Goal: Information Seeking & Learning: Check status

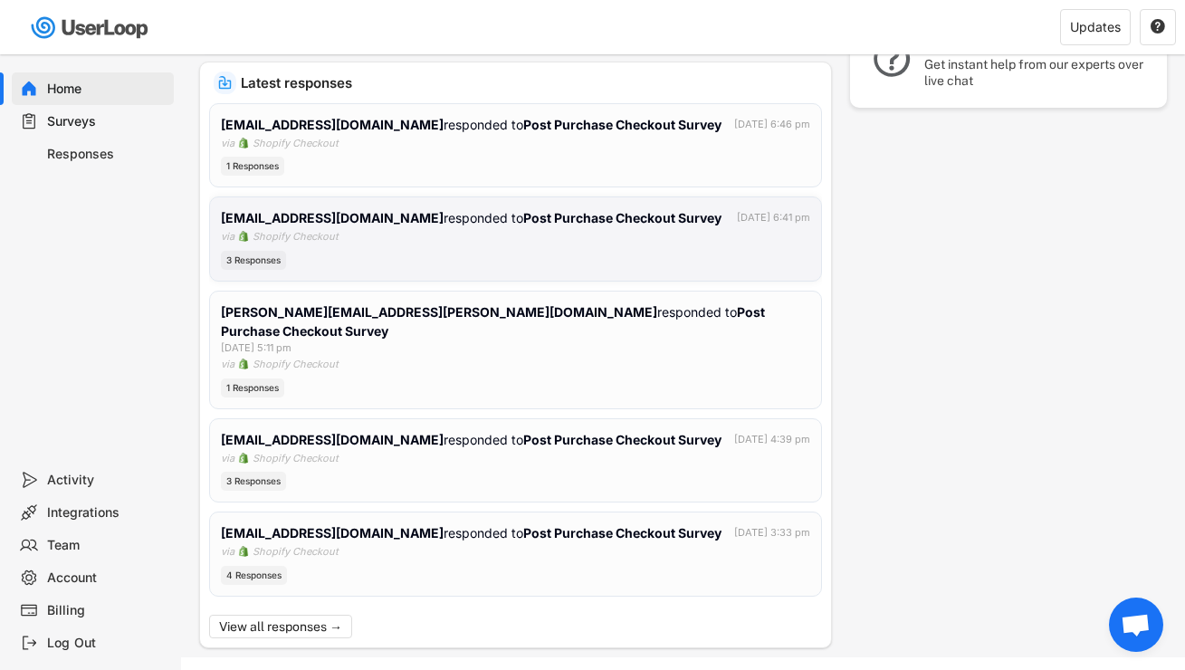
scroll to position [373, 0]
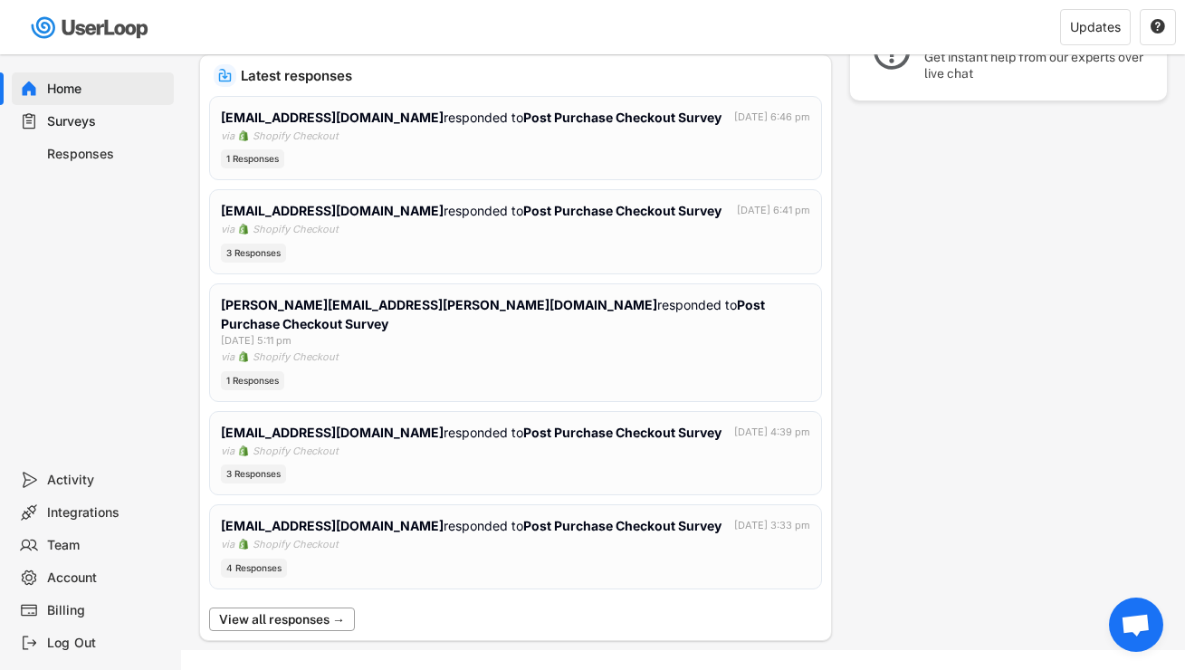
click at [320, 607] on button "View all responses →" at bounding box center [282, 619] width 146 height 24
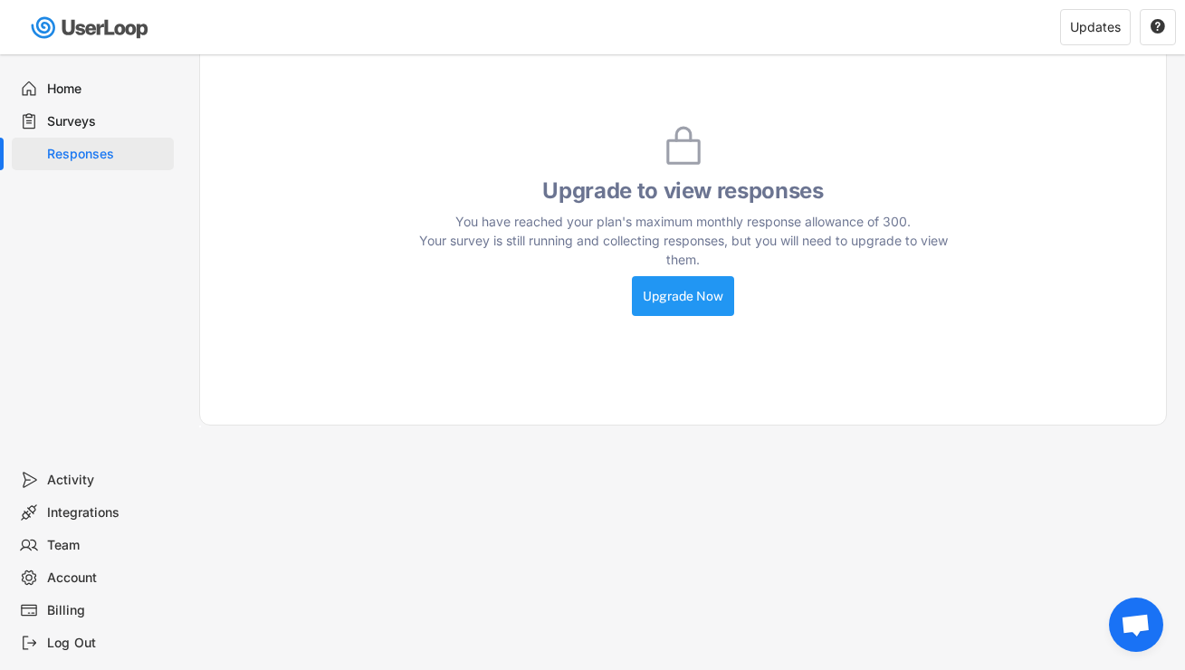
scroll to position [168, 0]
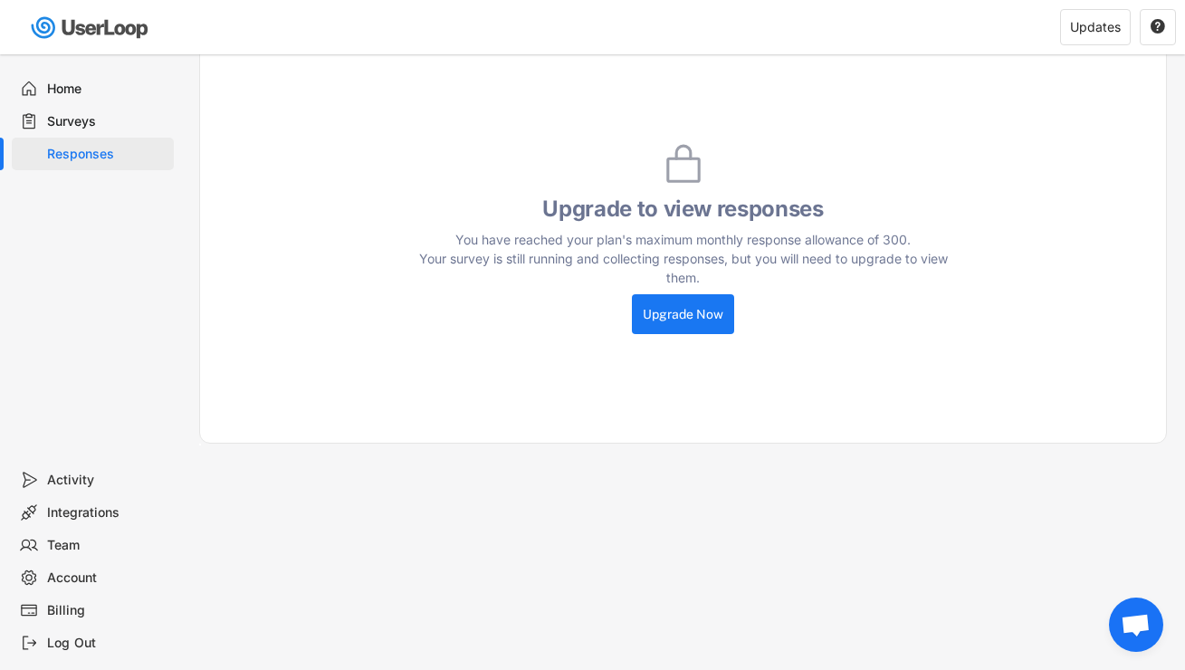
click at [84, 483] on div "Activity" at bounding box center [106, 480] width 119 height 17
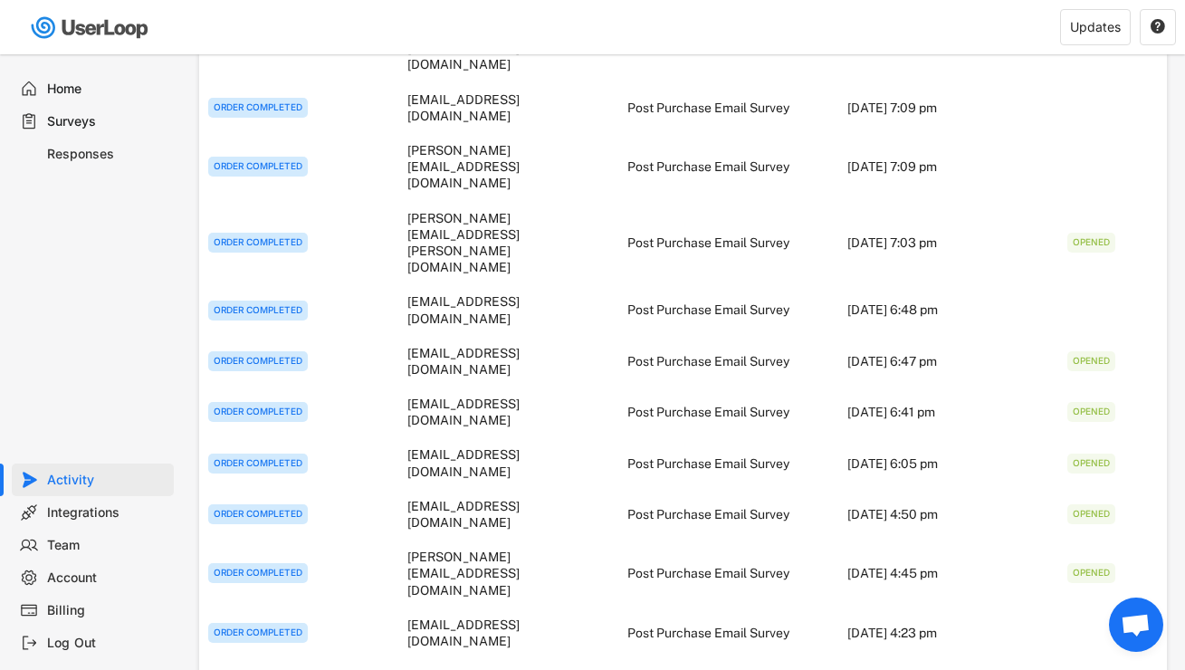
scroll to position [0, 0]
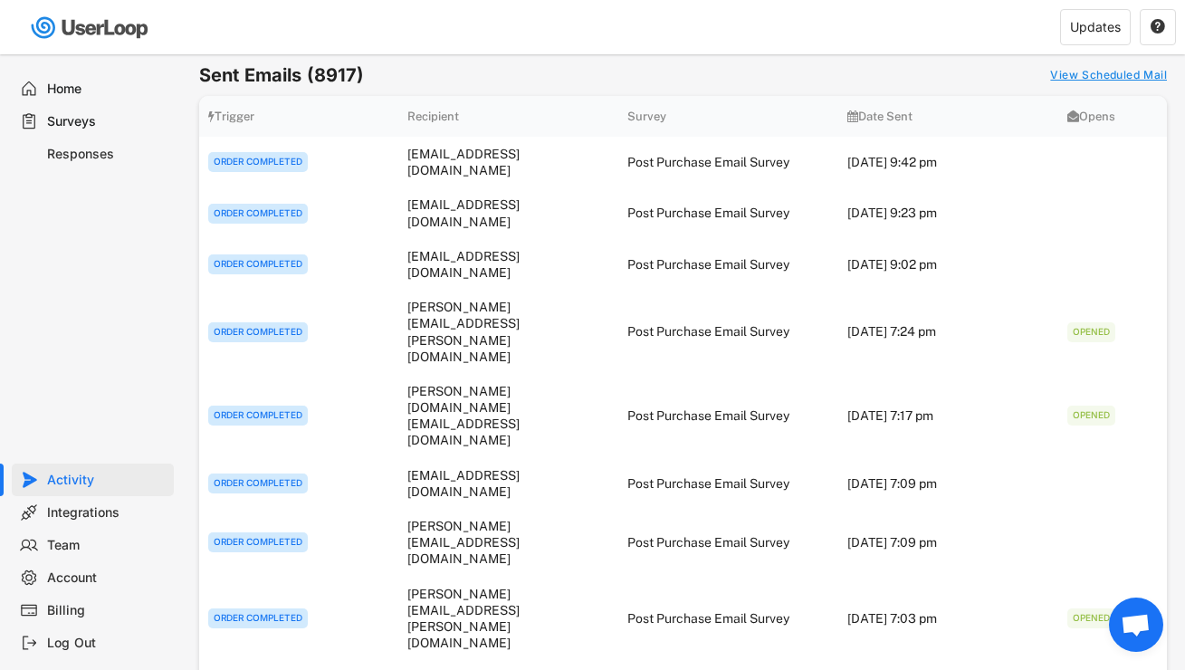
click at [79, 150] on div "Responses" at bounding box center [106, 154] width 119 height 17
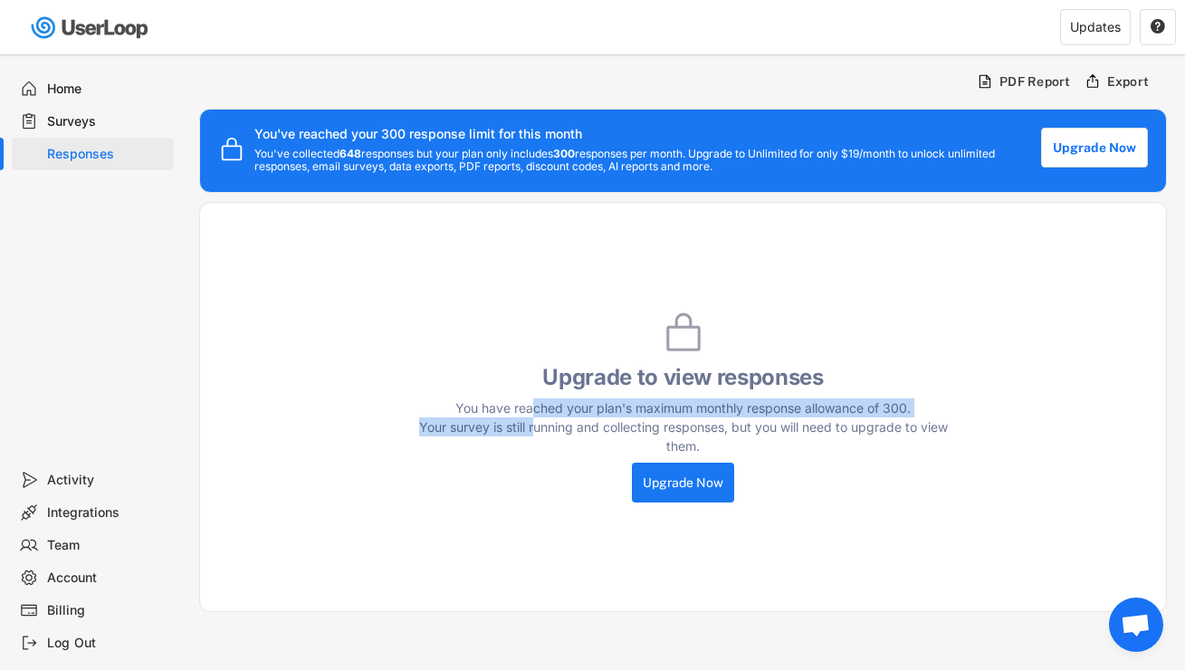
drag, startPoint x: 530, startPoint y: 445, endPoint x: 534, endPoint y: 406, distance: 39.2
click at [534, 406] on div "You have reached your plan's maximum monthly response allowance of 300. Your su…" at bounding box center [683, 426] width 543 height 57
click at [579, 406] on div "You have reached your plan's maximum monthly response allowance of 300. Your su…" at bounding box center [683, 426] width 543 height 57
drag, startPoint x: 636, startPoint y: 406, endPoint x: 887, endPoint y: 410, distance: 250.8
click at [887, 410] on div "You have reached your plan's maximum monthly response allowance of 300. Your su…" at bounding box center [683, 426] width 543 height 57
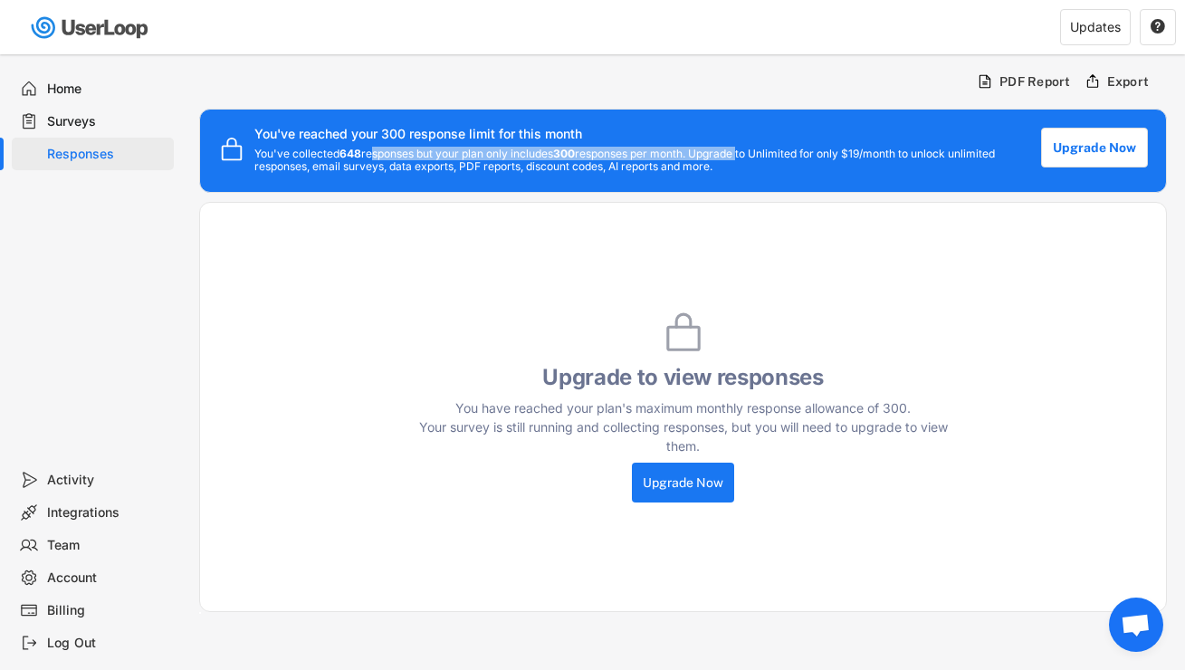
drag, startPoint x: 369, startPoint y: 152, endPoint x: 747, endPoint y: 151, distance: 377.5
click at [747, 151] on div "You've collected 648 responses but your plan only includes 300 responses per mo…" at bounding box center [638, 161] width 768 height 26
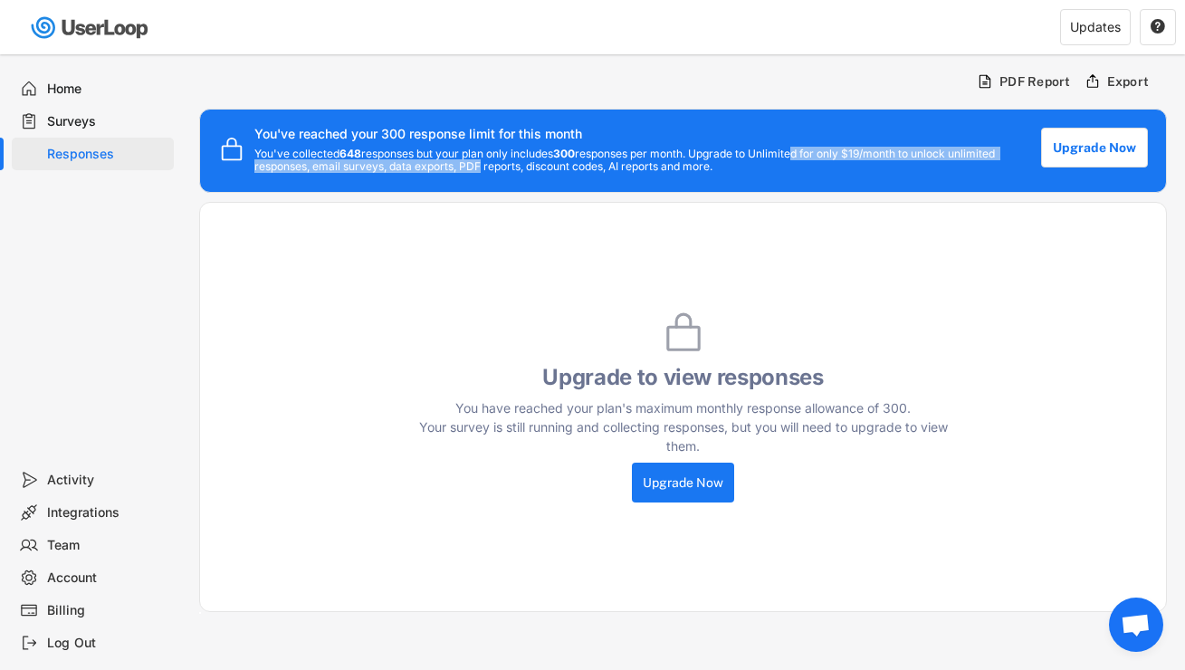
drag, startPoint x: 802, startPoint y: 152, endPoint x: 479, endPoint y: 172, distance: 323.8
click at [479, 172] on div "You've collected 648 responses but your plan only includes 300 responses per mo…" at bounding box center [638, 161] width 768 height 26
click at [1141, 29] on div "" at bounding box center [1158, 27] width 36 height 36
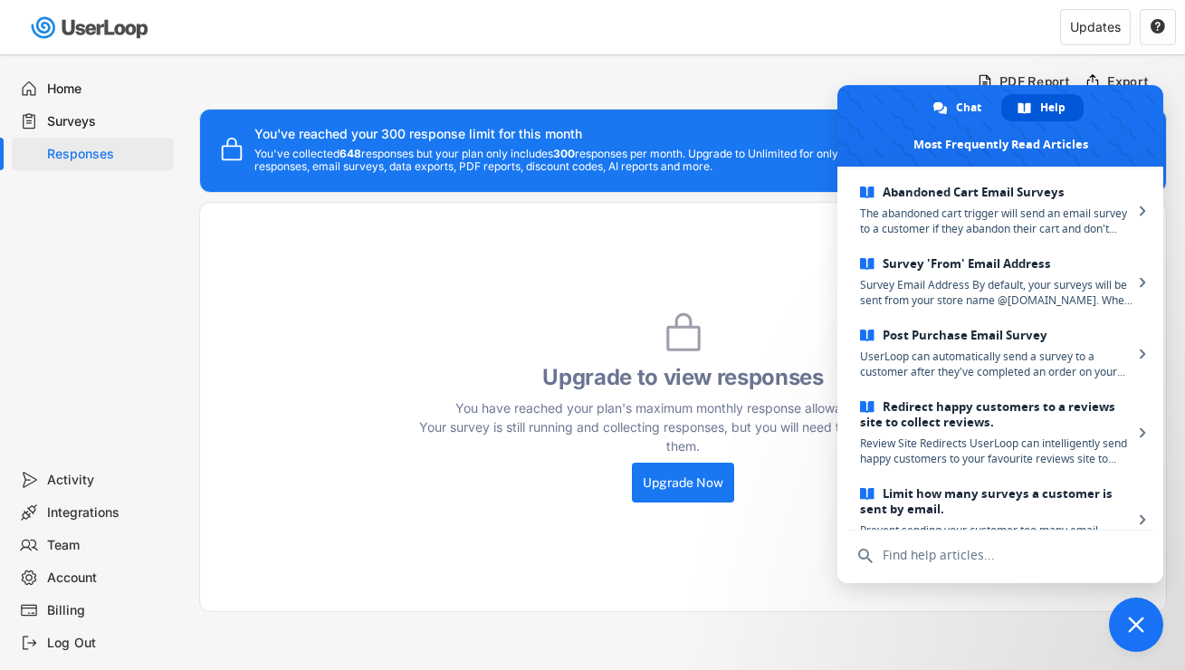
click at [732, 267] on div "Upgrade to view responses You have reached your plan's maximum monthly response…" at bounding box center [683, 407] width 968 height 410
click at [1092, 30] on div "Updates" at bounding box center [1095, 27] width 51 height 13
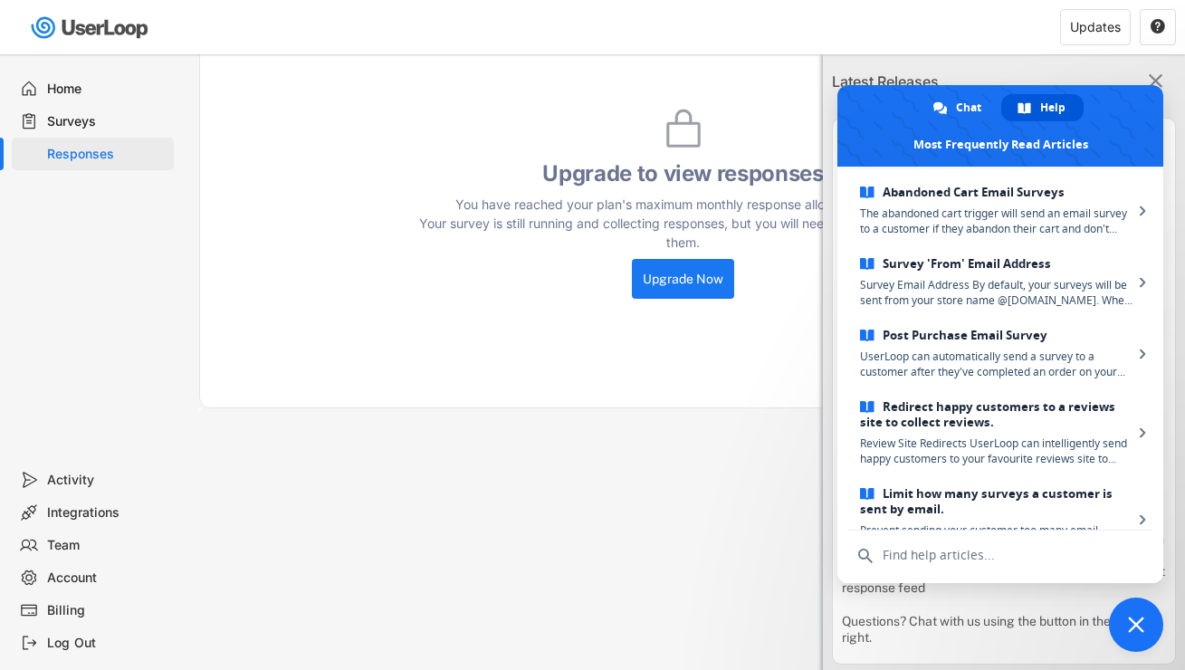
scroll to position [306, 0]
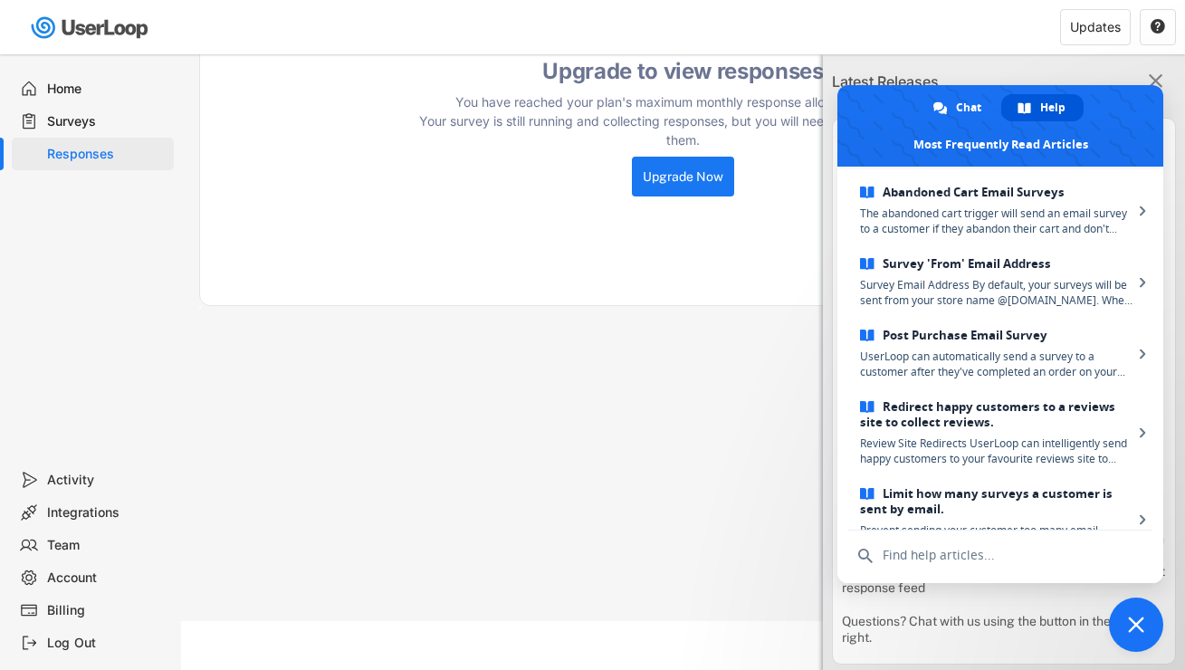
click at [77, 472] on div "Activity" at bounding box center [106, 480] width 119 height 17
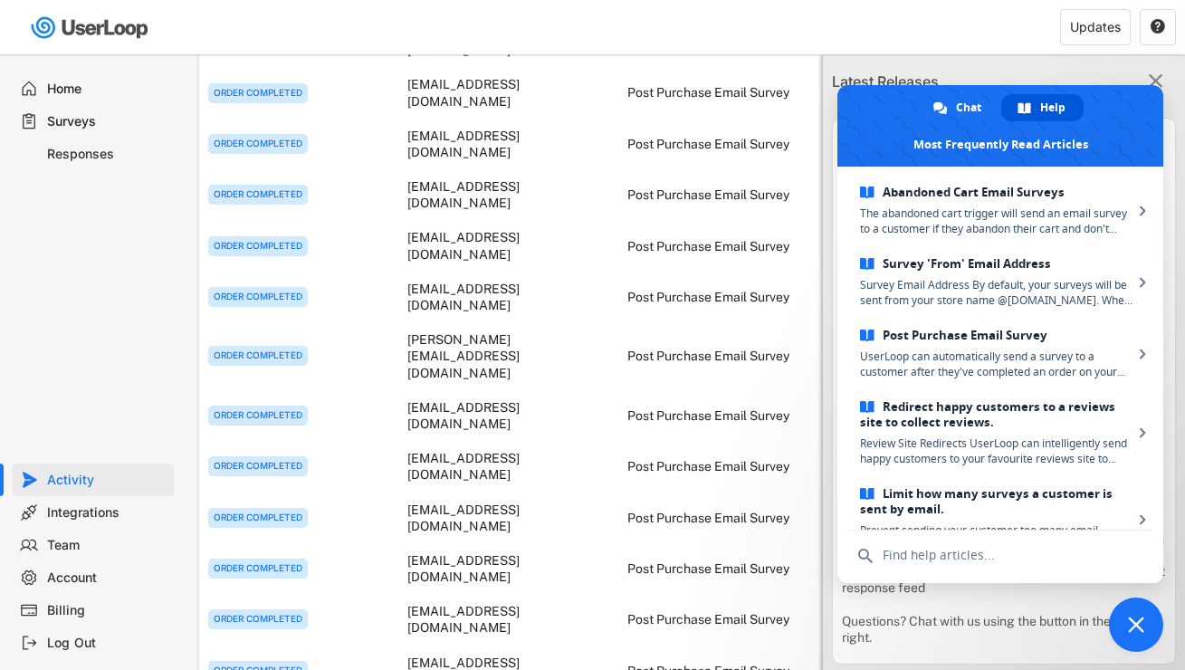
scroll to position [592, 0]
click at [77, 524] on div "Integrations" at bounding box center [93, 512] width 162 height 33
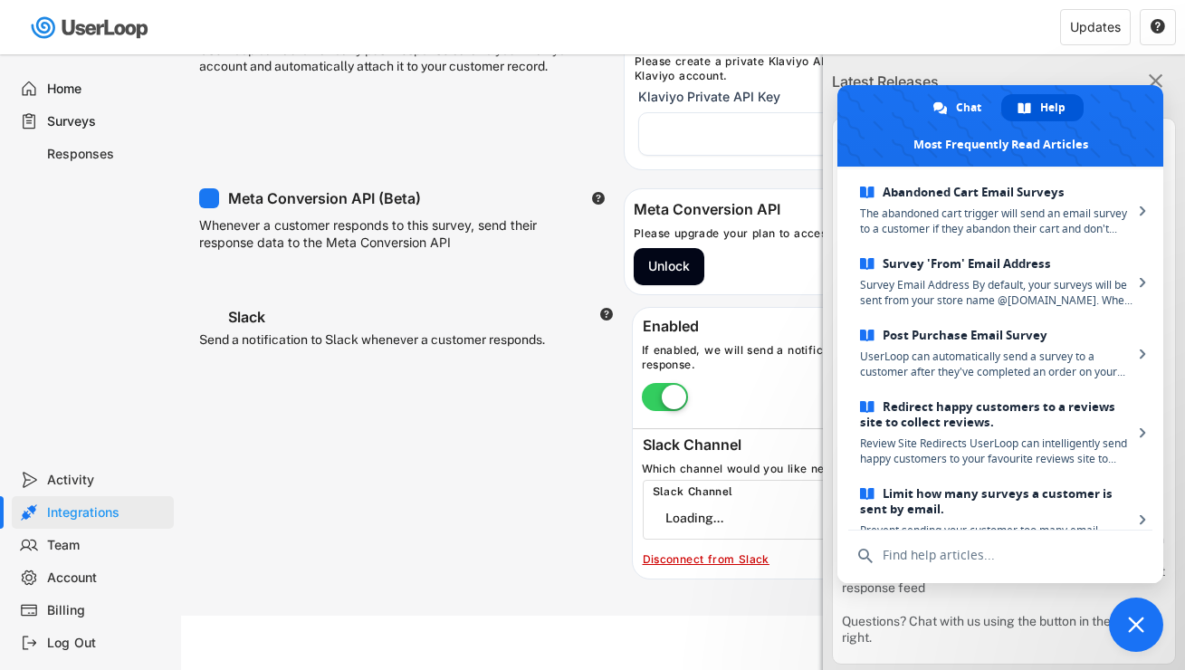
scroll to position [0, 0]
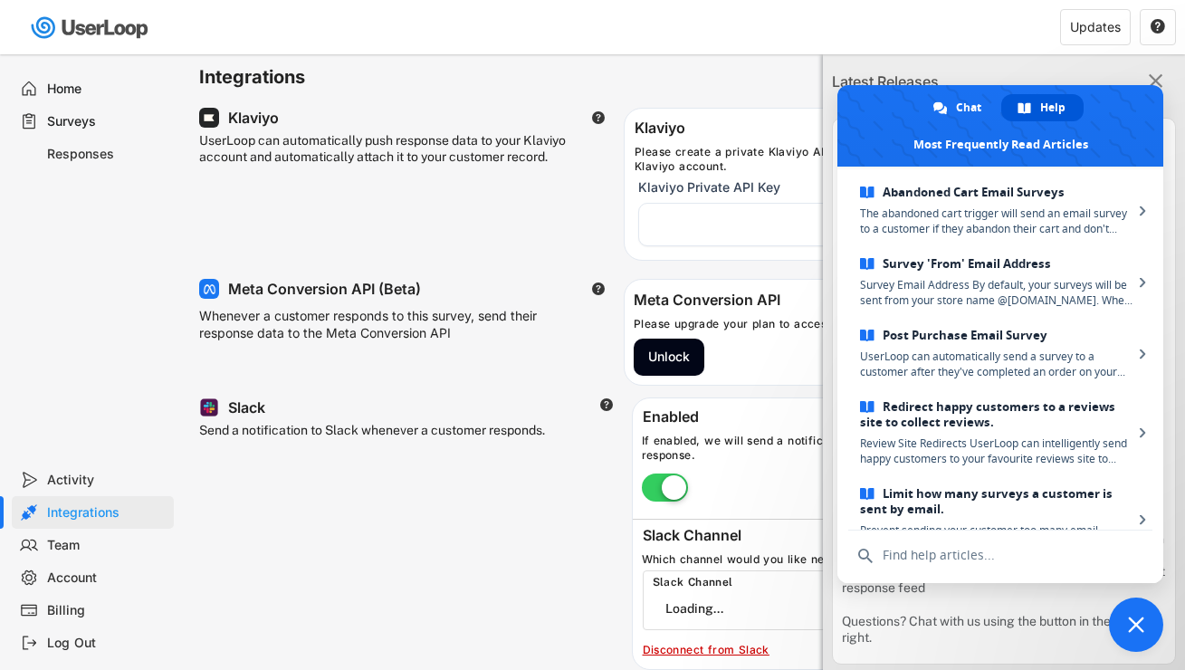
select select "{"_class":"StaticObject","data":{"_api_c2_id":"C04ETDZS021","_api_c2_name":"use…"
click at [69, 163] on div "Responses" at bounding box center [93, 154] width 162 height 33
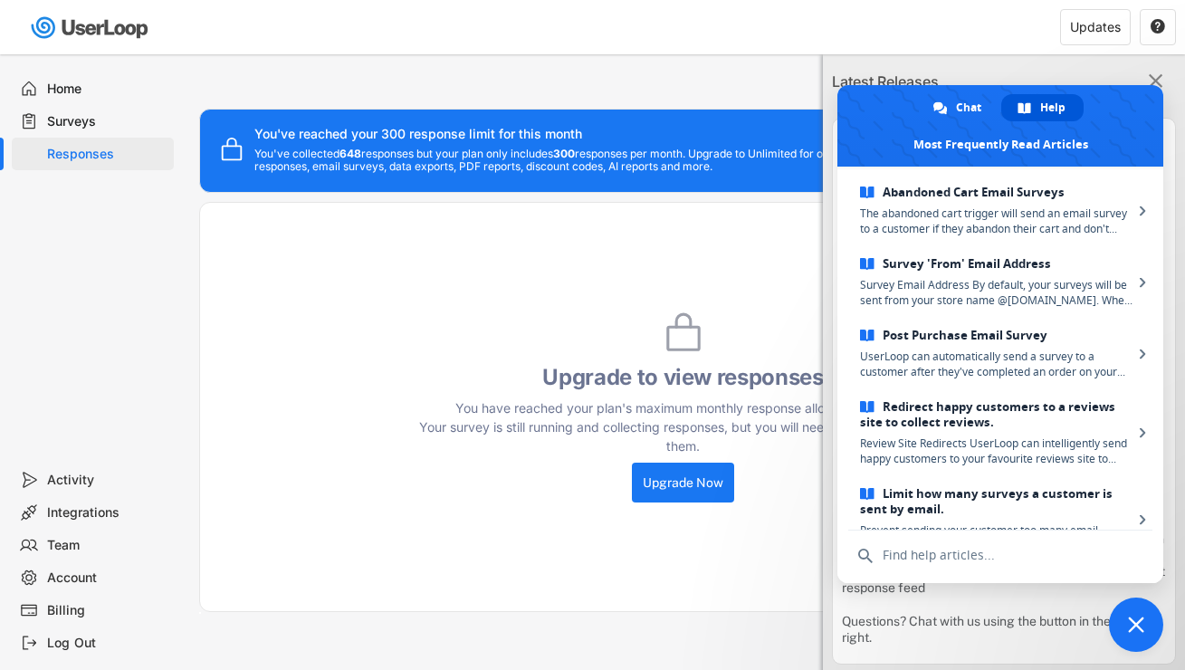
click at [1149, 72] on text "" at bounding box center [1156, 81] width 14 height 24
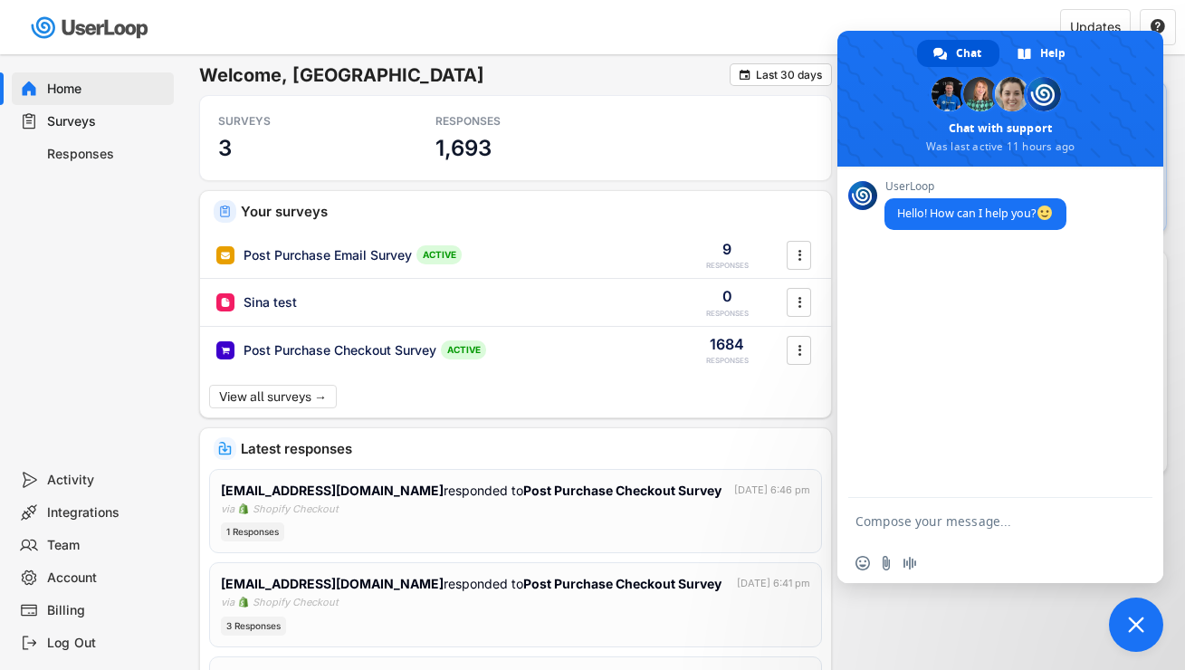
click at [1143, 616] on span "Close chat" at bounding box center [1136, 624] width 16 height 16
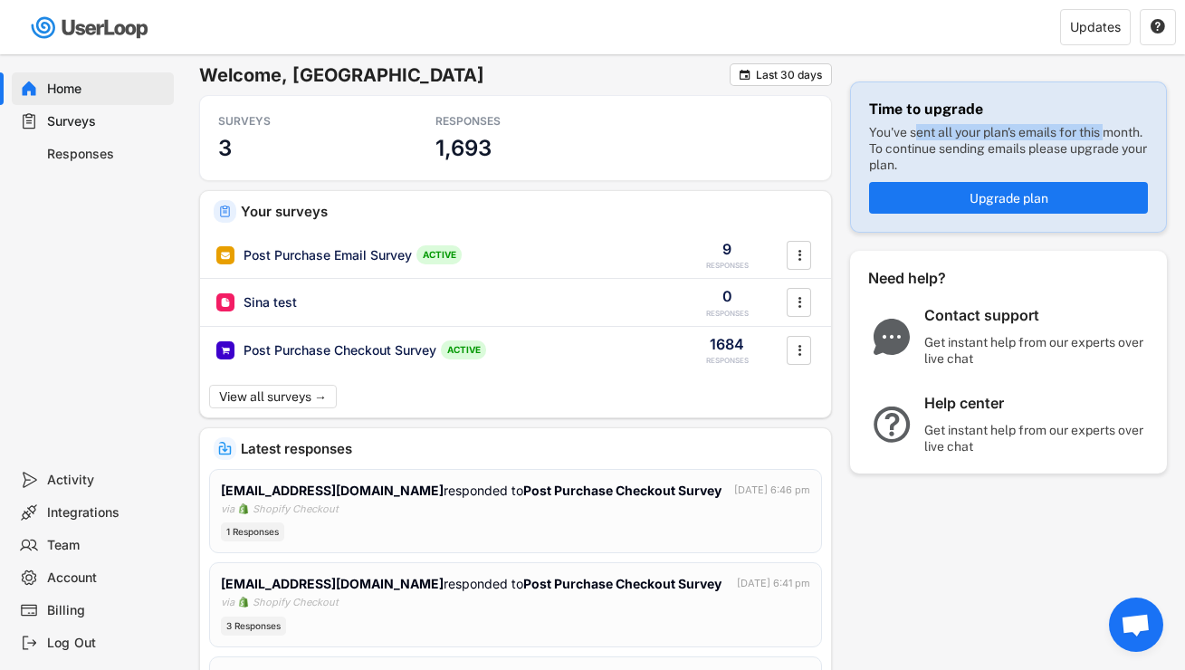
drag, startPoint x: 914, startPoint y: 129, endPoint x: 1143, endPoint y: 129, distance: 229.0
click at [1143, 129] on div "You've sent all your plan's emails for this month. To continue sending emails p…" at bounding box center [1008, 149] width 279 height 50
click at [938, 140] on div "You've sent all your plan's emails for this month. To continue sending emails p…" at bounding box center [1008, 149] width 279 height 50
drag, startPoint x: 903, startPoint y: 139, endPoint x: 1074, endPoint y: 148, distance: 170.4
click at [1074, 148] on div "You've sent all your plan's emails for this month. To continue sending emails p…" at bounding box center [1008, 149] width 279 height 50
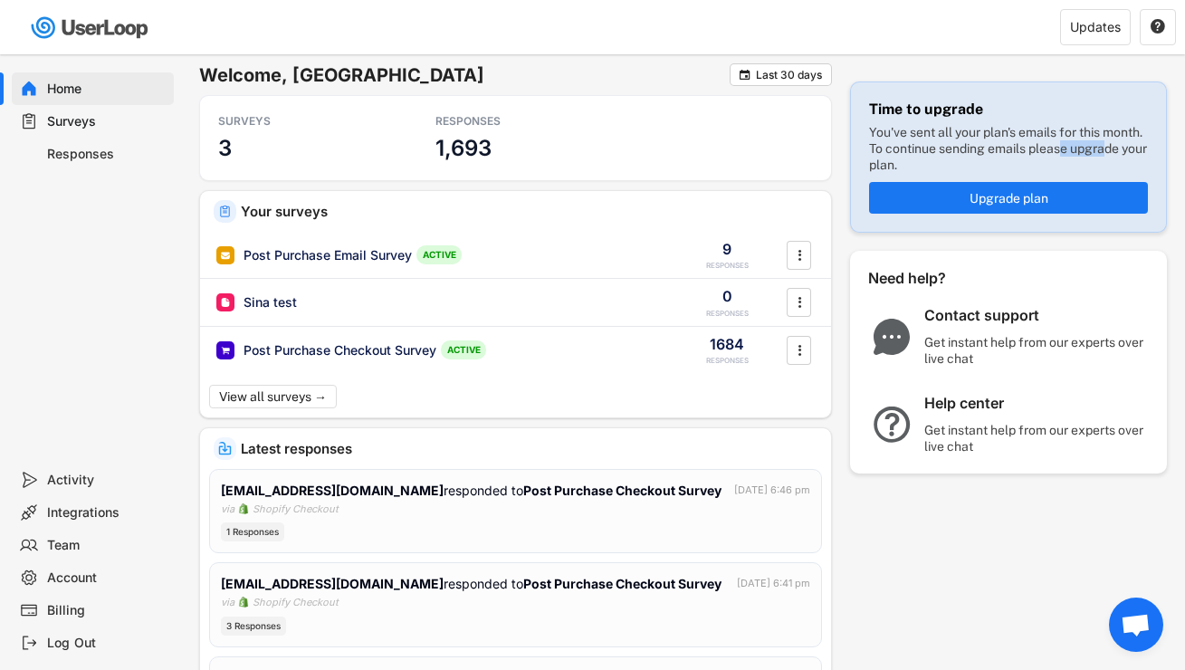
drag, startPoint x: 1102, startPoint y: 147, endPoint x: 904, endPoint y: 167, distance: 199.3
click at [904, 167] on div "You've sent all your plan's emails for this month. To continue sending emails p…" at bounding box center [1008, 149] width 279 height 50
click at [84, 156] on div "Responses" at bounding box center [106, 154] width 119 height 17
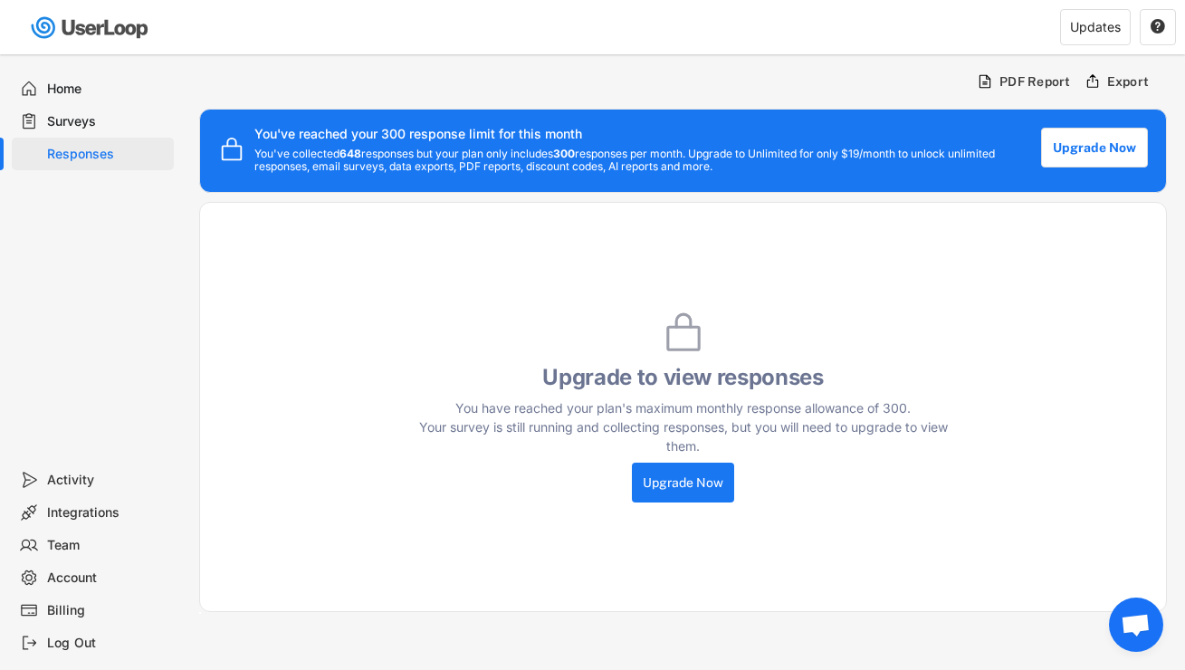
click at [62, 120] on div "Surveys" at bounding box center [106, 121] width 119 height 17
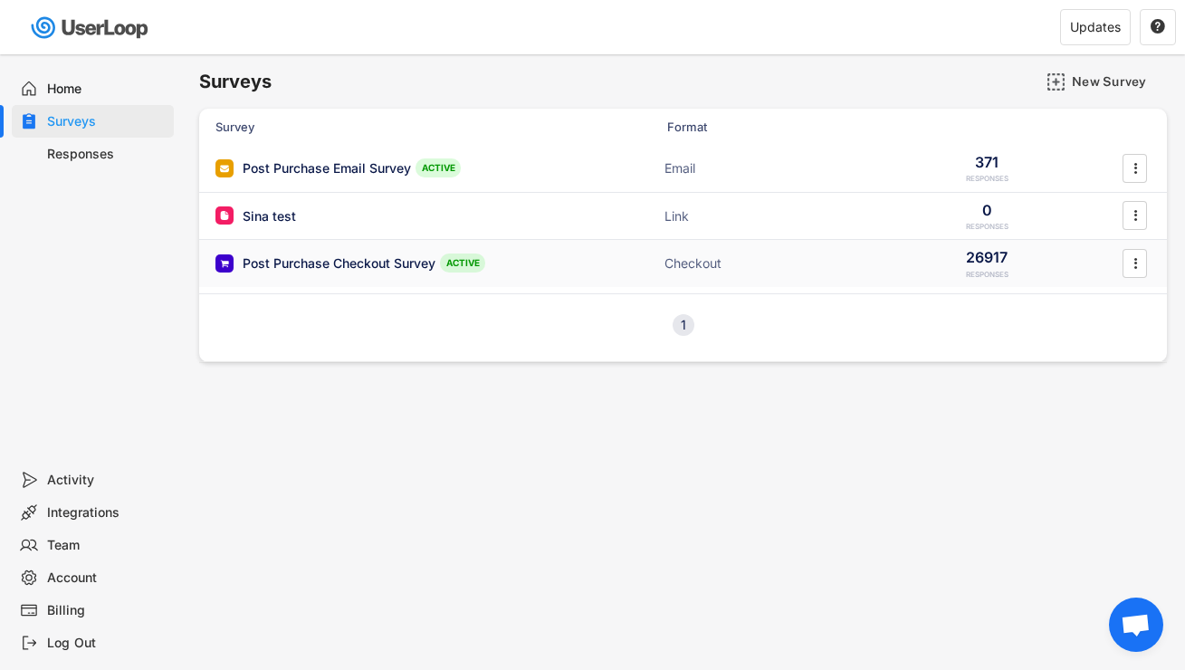
click at [305, 261] on div "Post Purchase Checkout Survey" at bounding box center [339, 263] width 193 height 18
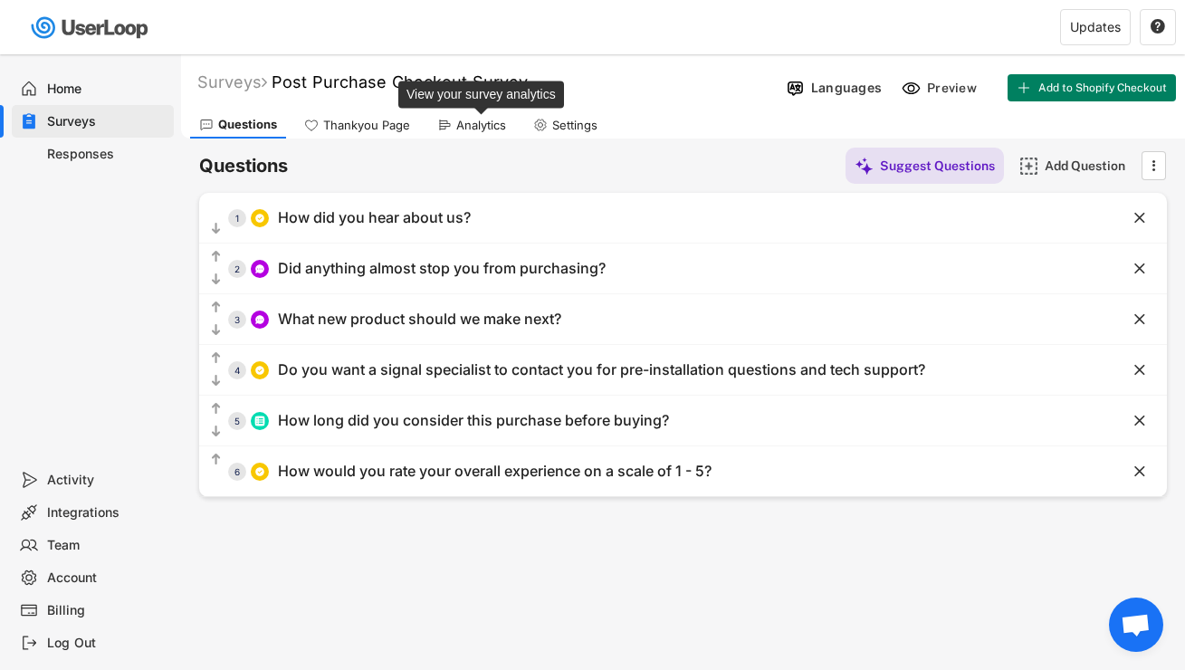
click at [479, 126] on div "Analytics" at bounding box center [481, 125] width 50 height 15
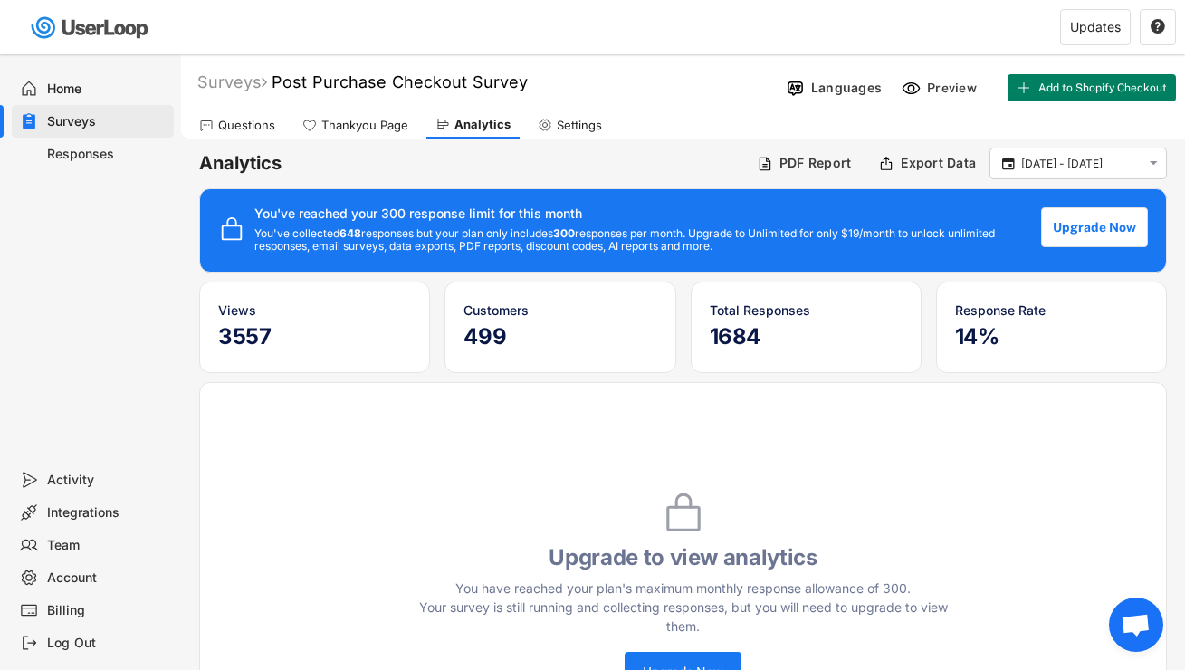
click at [47, 155] on div "Responses" at bounding box center [106, 154] width 119 height 17
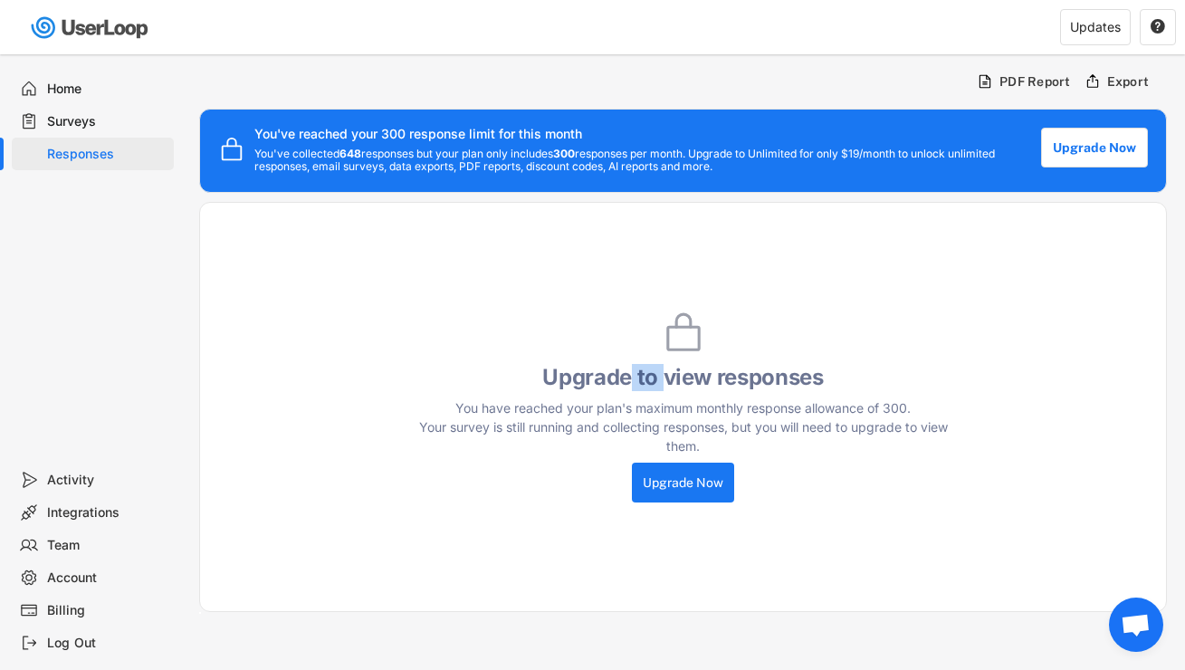
drag, startPoint x: 665, startPoint y: 378, endPoint x: 627, endPoint y: 375, distance: 38.2
click at [627, 375] on h4 "Upgrade to view responses" at bounding box center [683, 377] width 543 height 27
click at [986, 391] on div "Upgrade to view responses You have reached your plan's maximum monthly response…" at bounding box center [683, 407] width 968 height 410
